Goal: Information Seeking & Learning: Learn about a topic

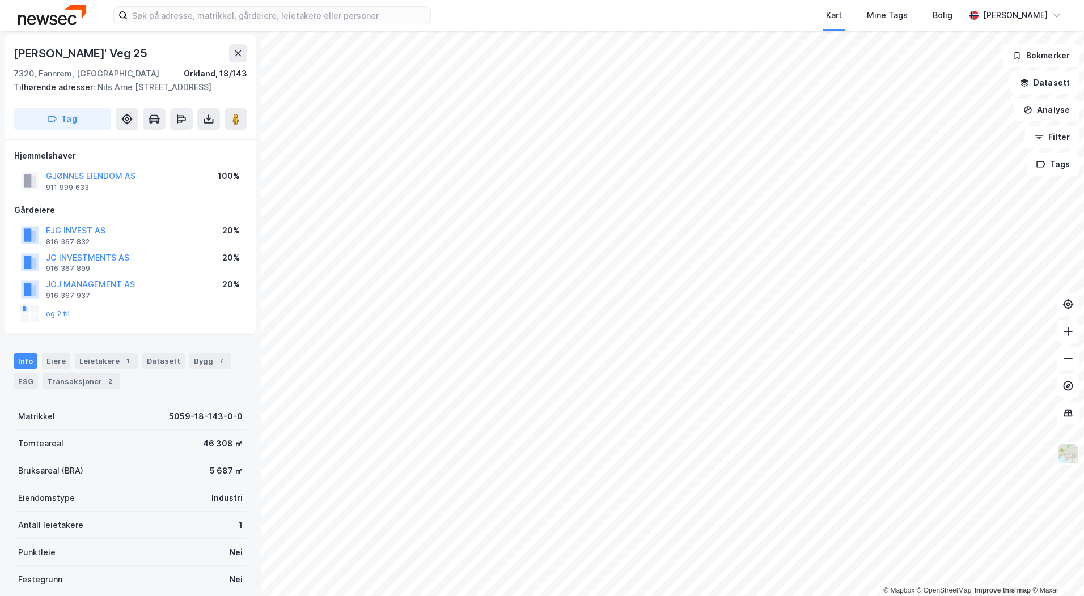
click at [54, 318] on div "og 2 til" at bounding box center [45, 314] width 49 height 18
click at [0, 0] on button "og 2 til" at bounding box center [0, 0] width 0 height 0
